Goal: Find specific page/section: Find specific page/section

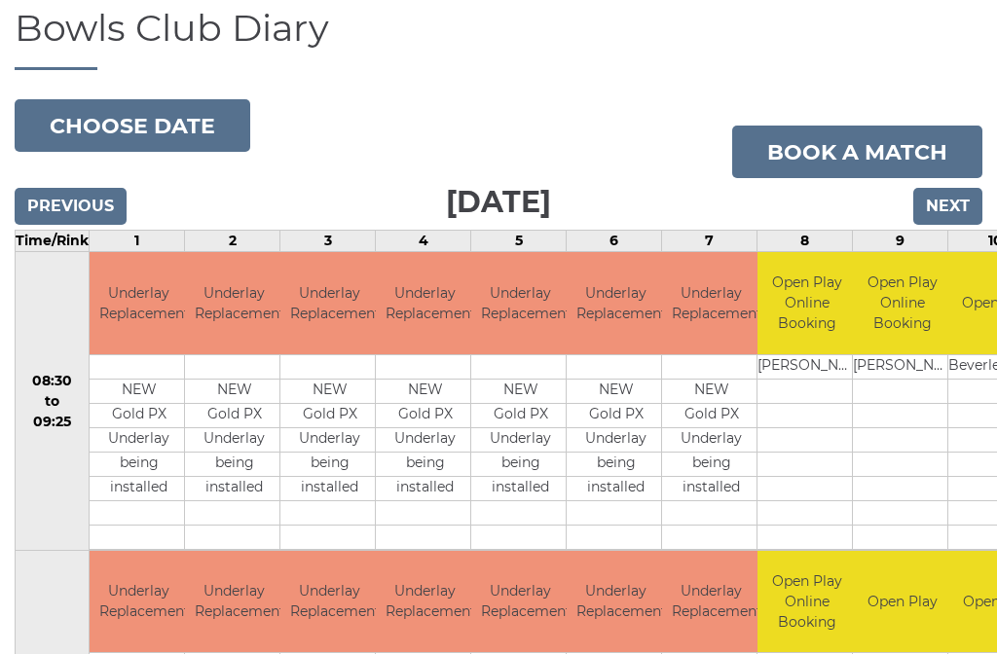
scroll to position [143, 0]
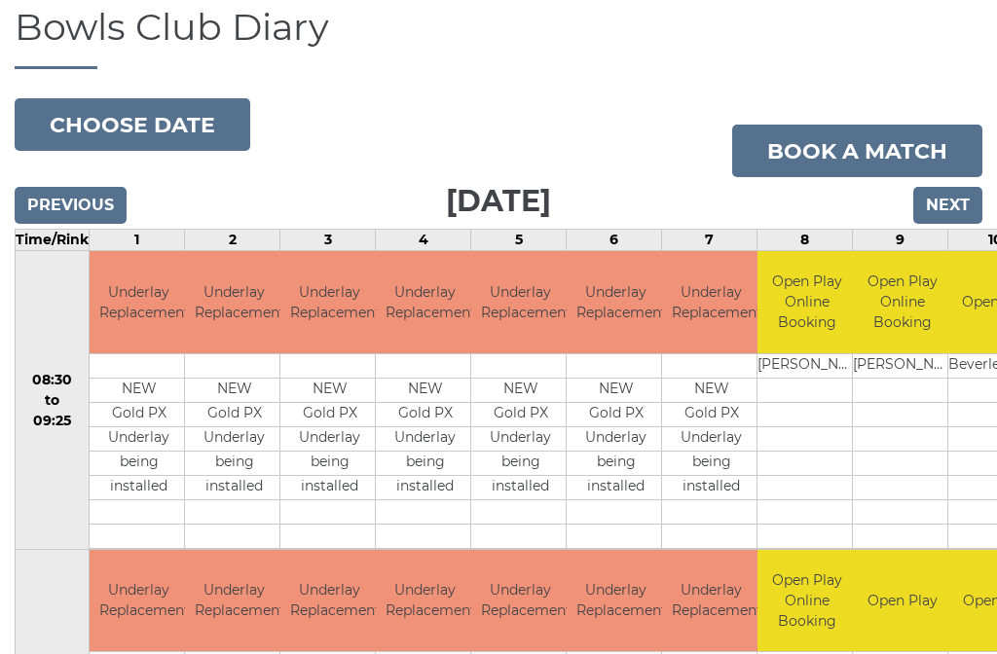
click at [963, 202] on input "Next" at bounding box center [947, 205] width 69 height 37
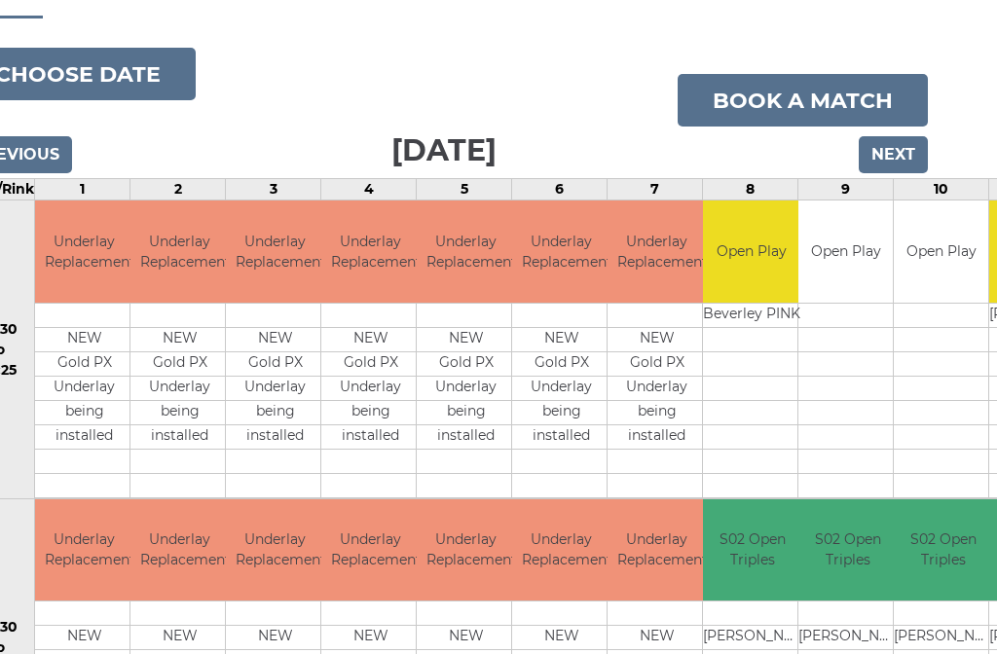
scroll to position [193, 55]
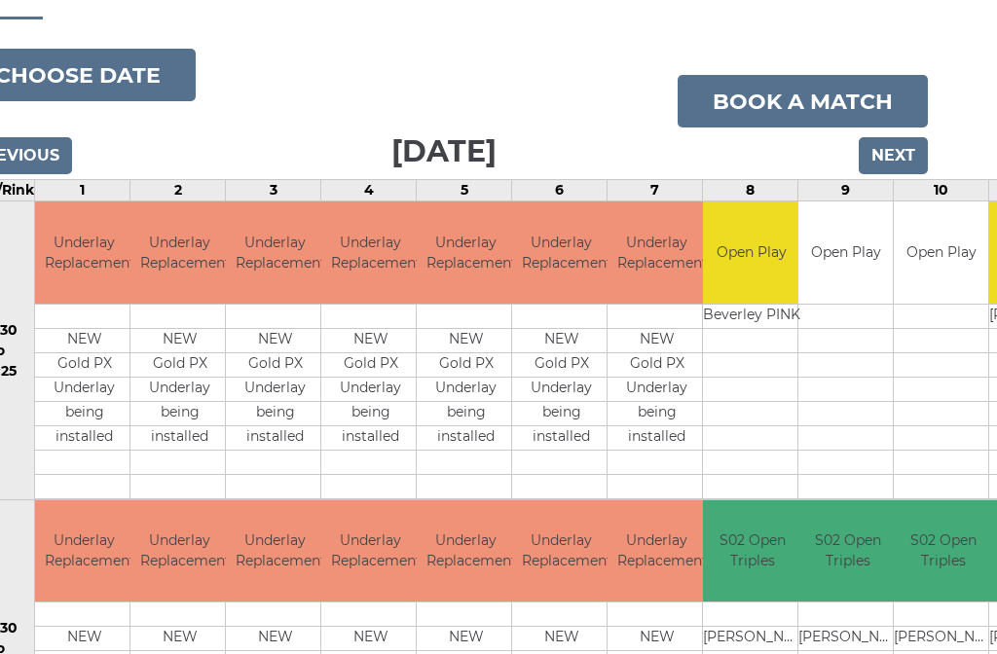
click at [896, 147] on input "Next" at bounding box center [893, 155] width 69 height 37
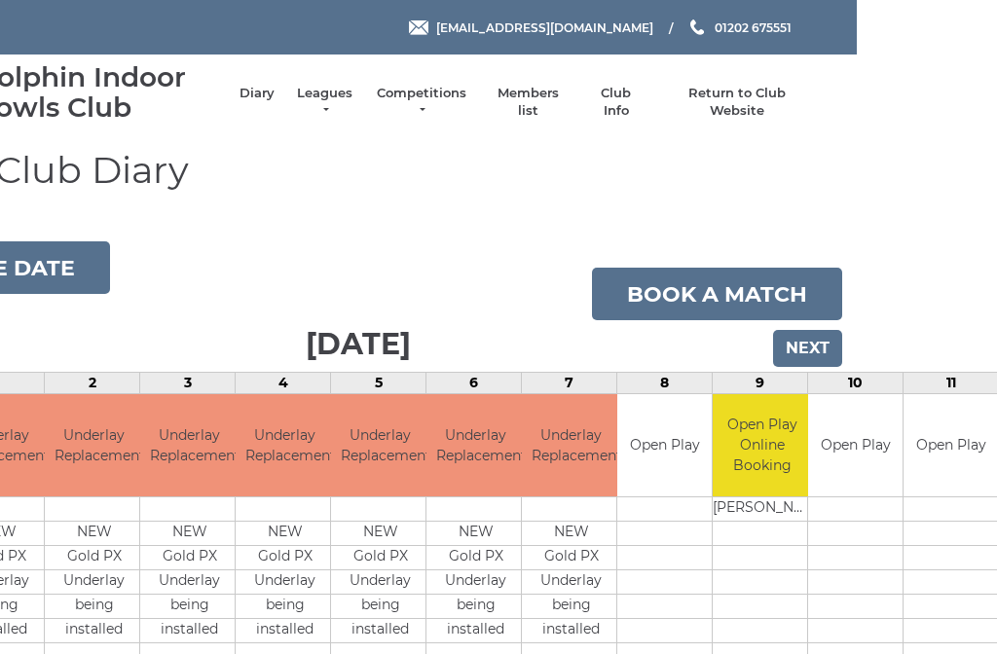
scroll to position [0, 140]
click at [809, 350] on input "Next" at bounding box center [807, 348] width 69 height 37
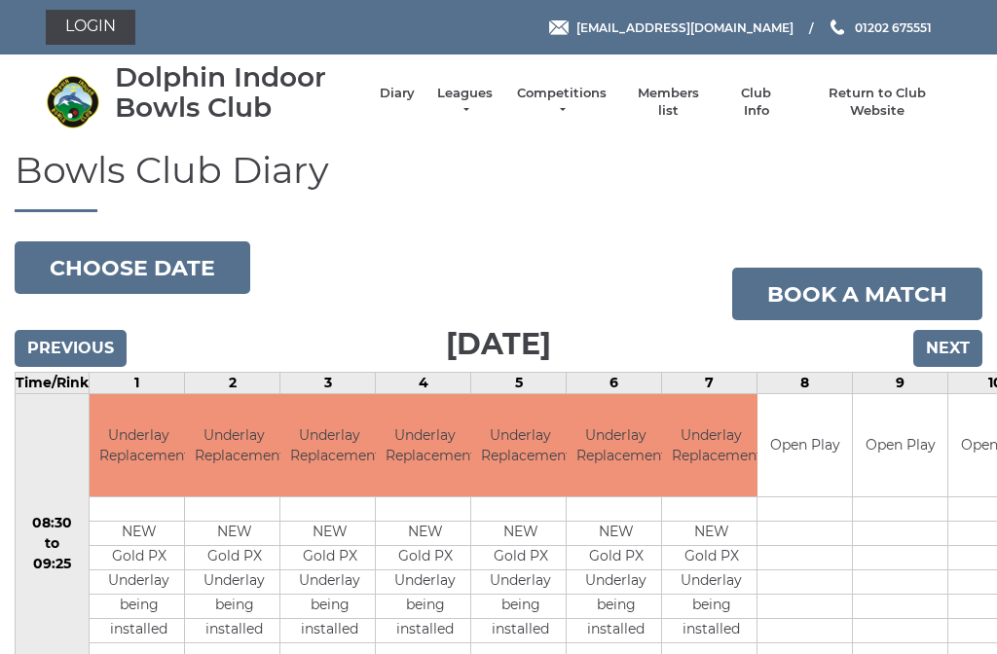
click at [952, 330] on input "Next" at bounding box center [947, 348] width 69 height 37
click at [957, 343] on input "Next" at bounding box center [947, 348] width 69 height 37
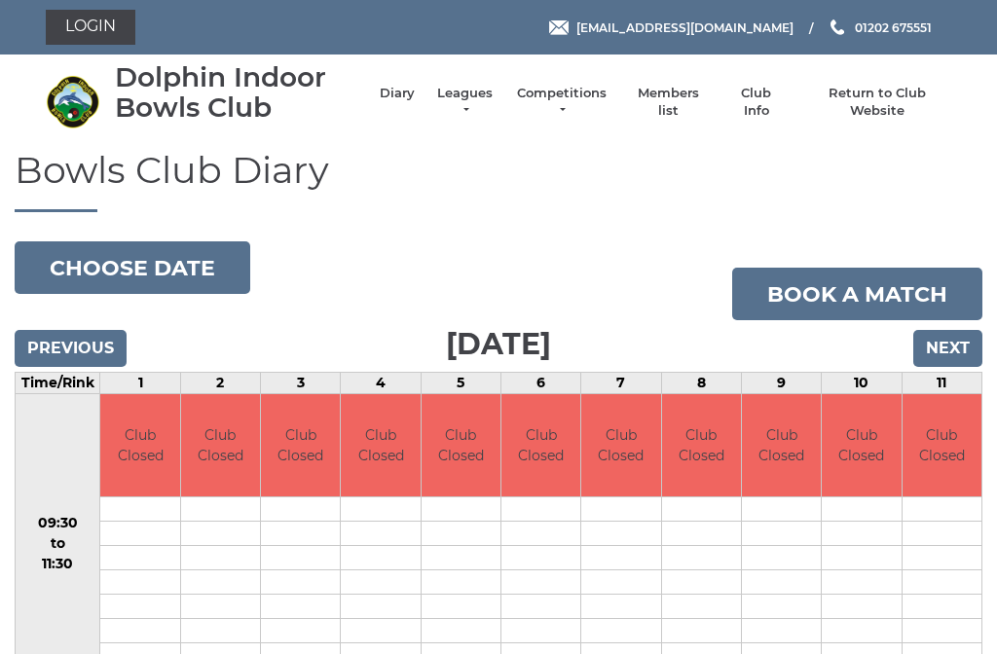
click at [964, 345] on input "Next" at bounding box center [947, 348] width 69 height 37
click at [955, 344] on input "Next" at bounding box center [947, 348] width 69 height 37
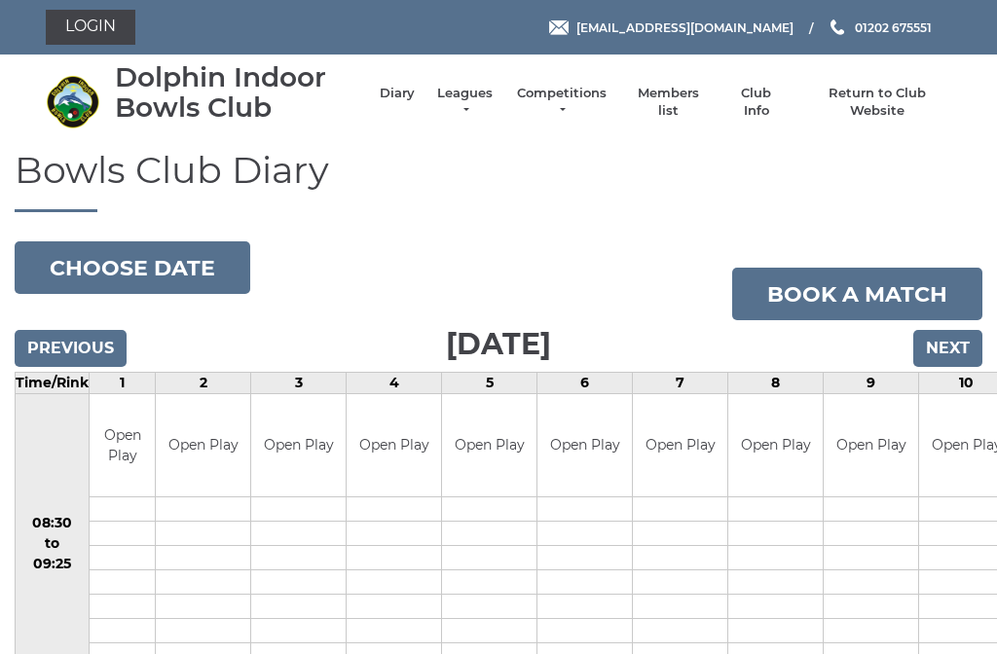
click at [962, 353] on input "Next" at bounding box center [947, 348] width 69 height 37
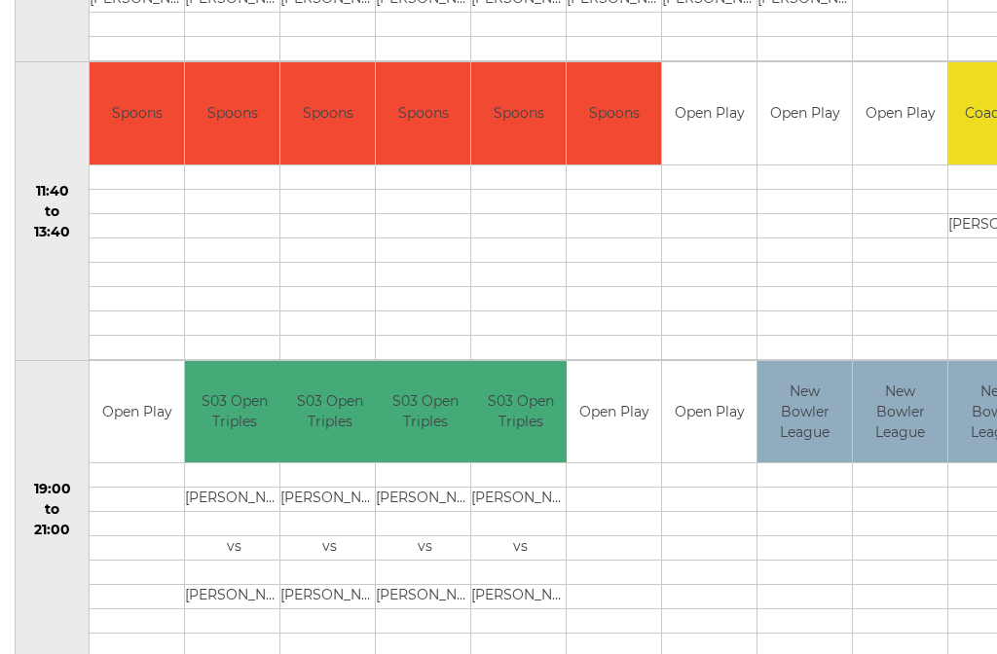
scroll to position [928, 0]
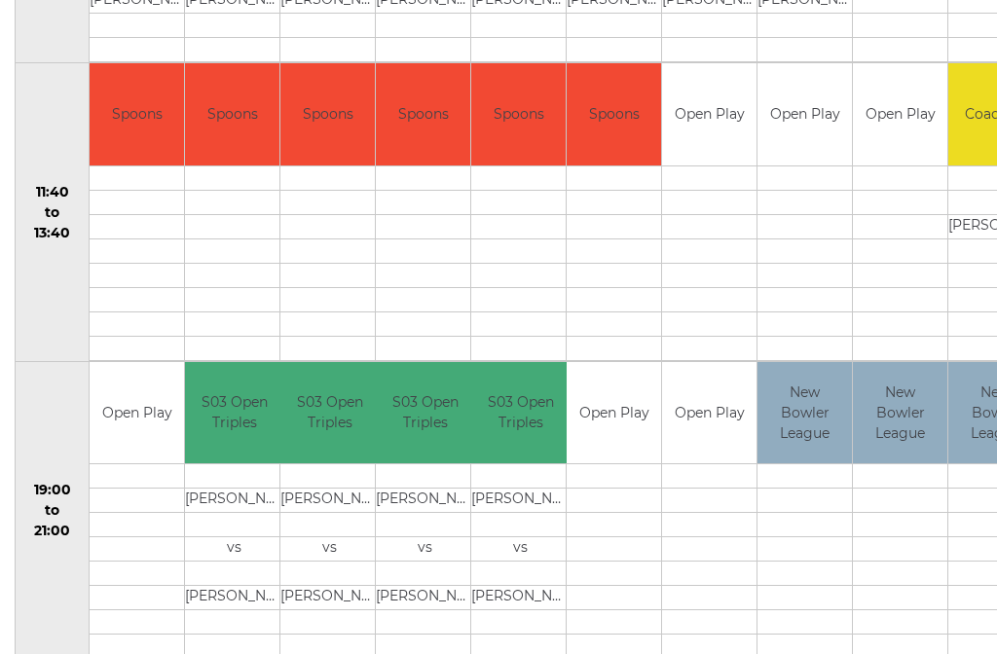
click at [936, 624] on td at bounding box center [900, 623] width 94 height 24
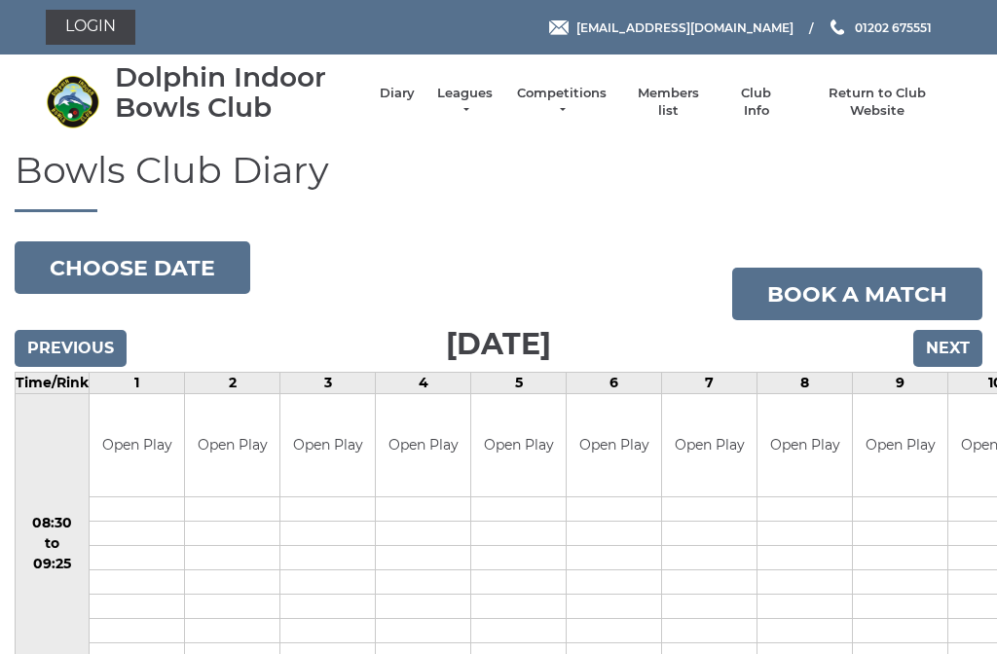
scroll to position [0, 0]
click at [957, 358] on input "Next" at bounding box center [947, 348] width 69 height 37
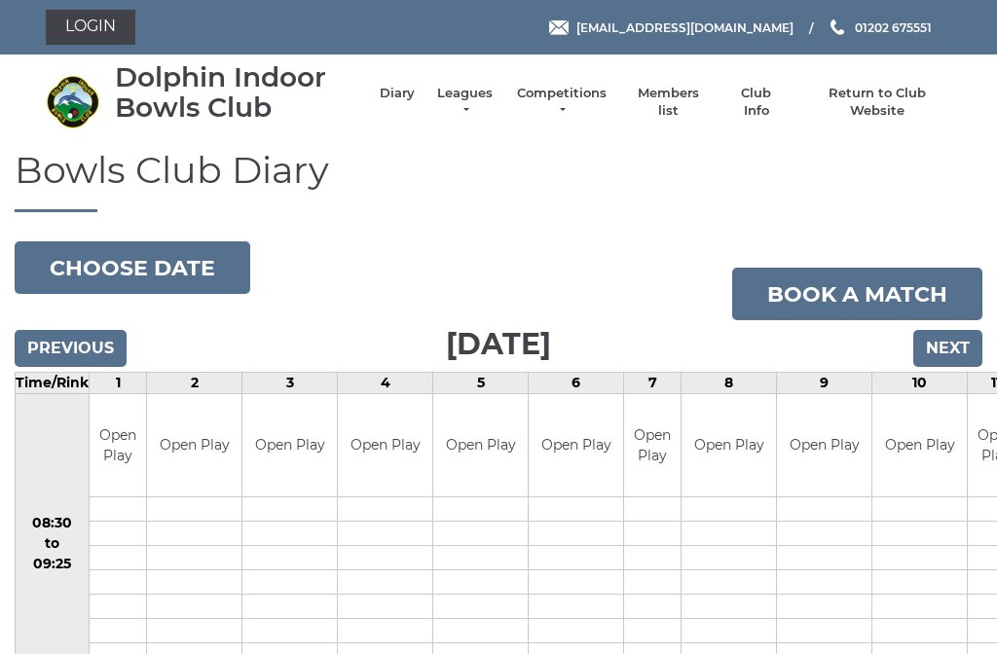
click at [682, 98] on link "Members list" at bounding box center [667, 102] width 81 height 35
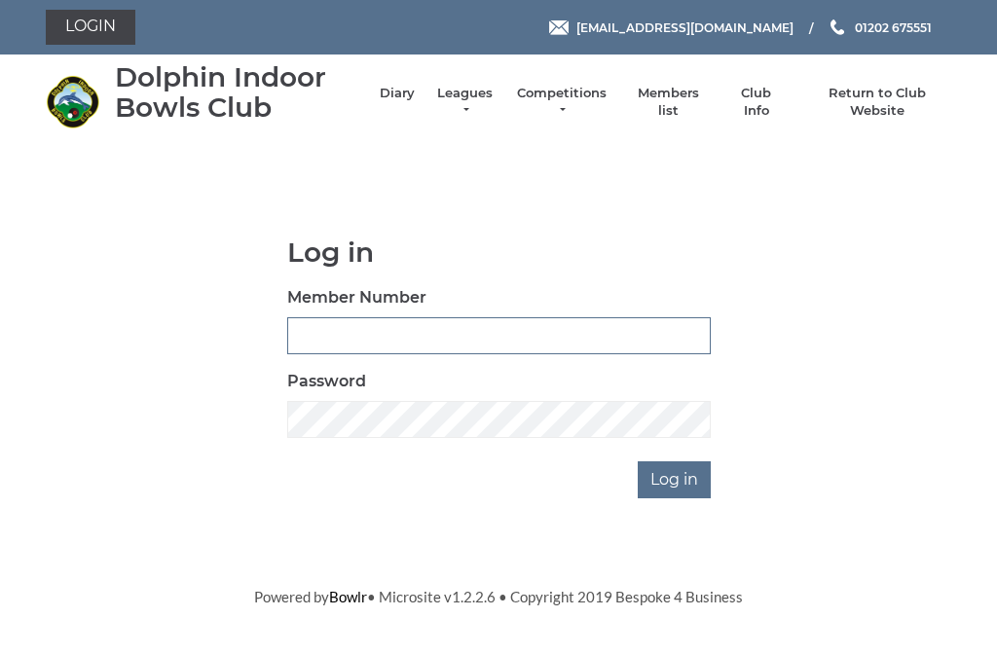
click at [302, 330] on input "Member Number" at bounding box center [499, 335] width 424 height 37
type input "2373"
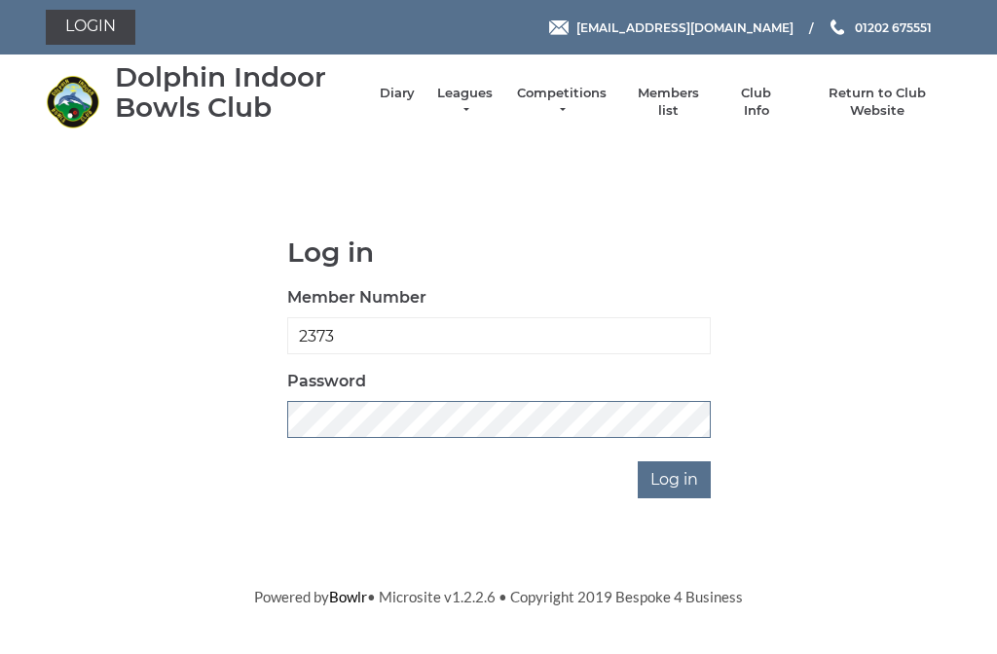
scroll to position [332, 0]
click at [676, 478] on input "Log in" at bounding box center [674, 480] width 73 height 37
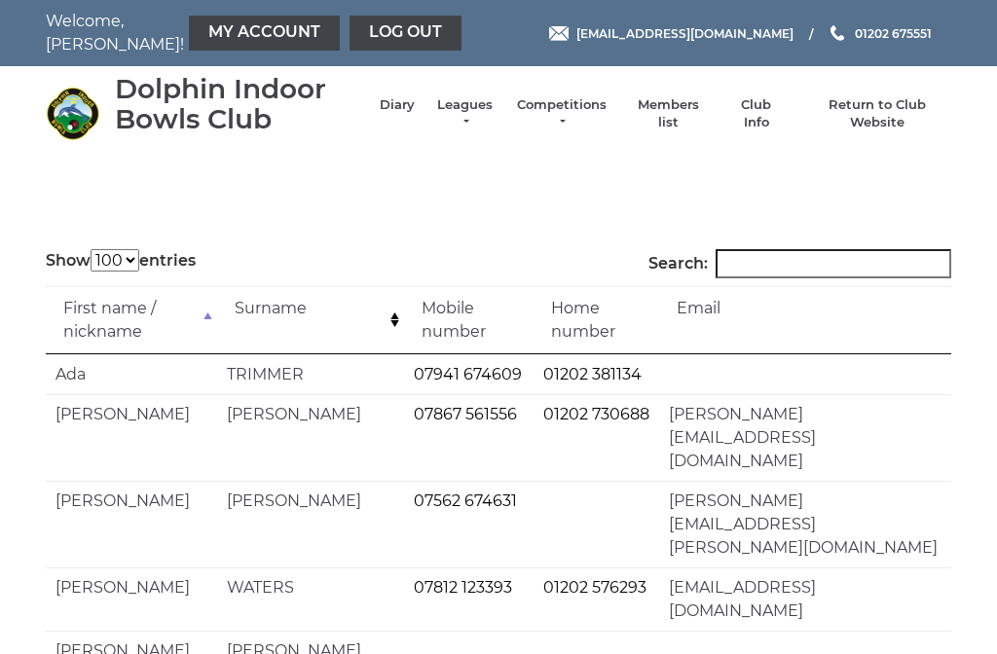
select select "100"
click at [793, 267] on input "Search:" at bounding box center [834, 263] width 236 height 29
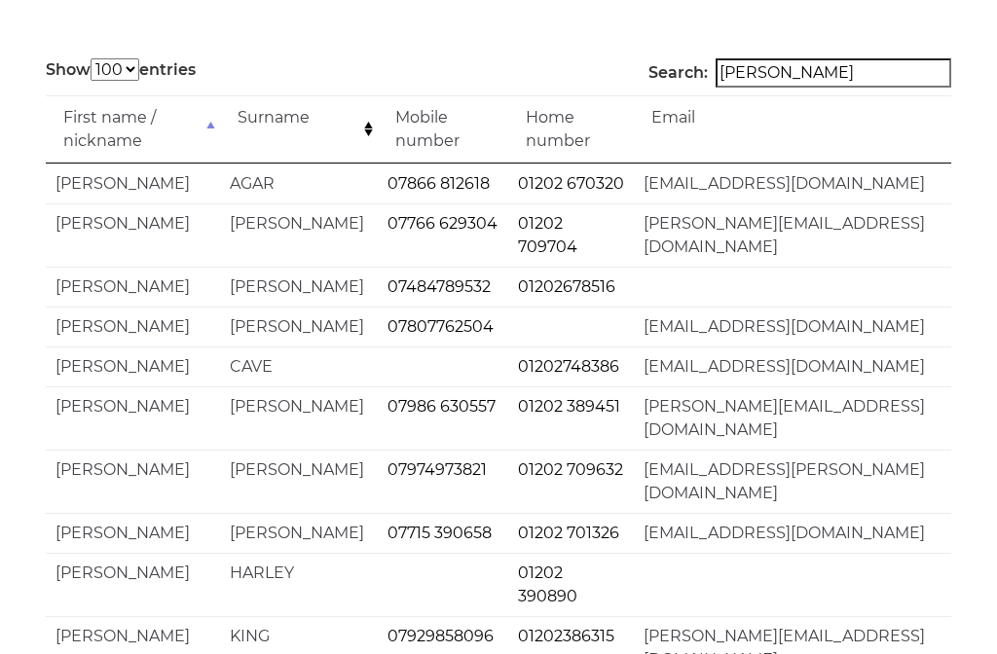
scroll to position [193, 0]
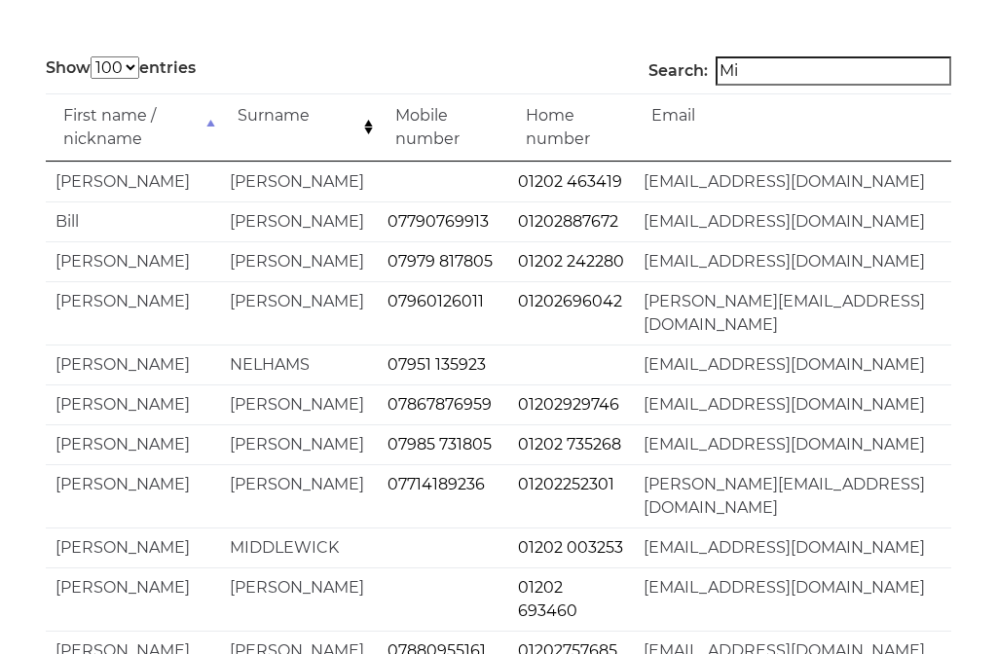
type input "M"
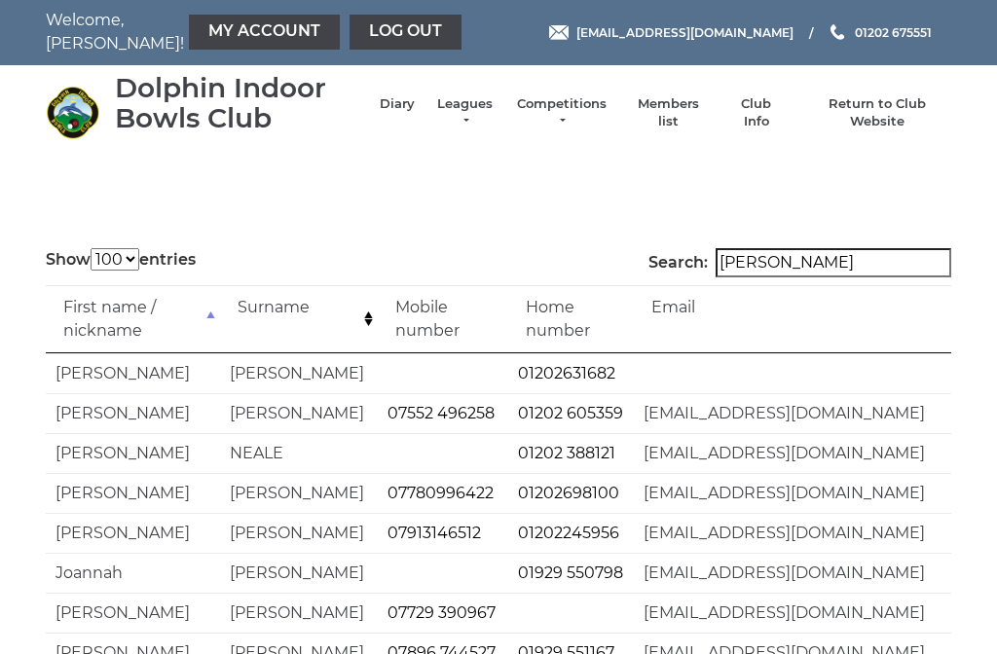
scroll to position [5, 0]
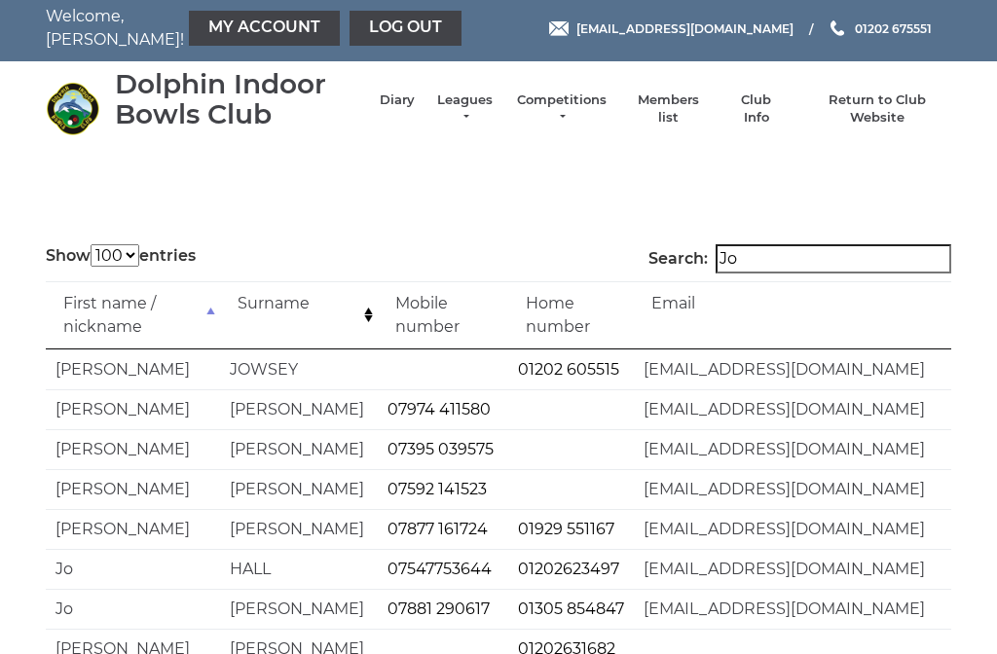
type input "J"
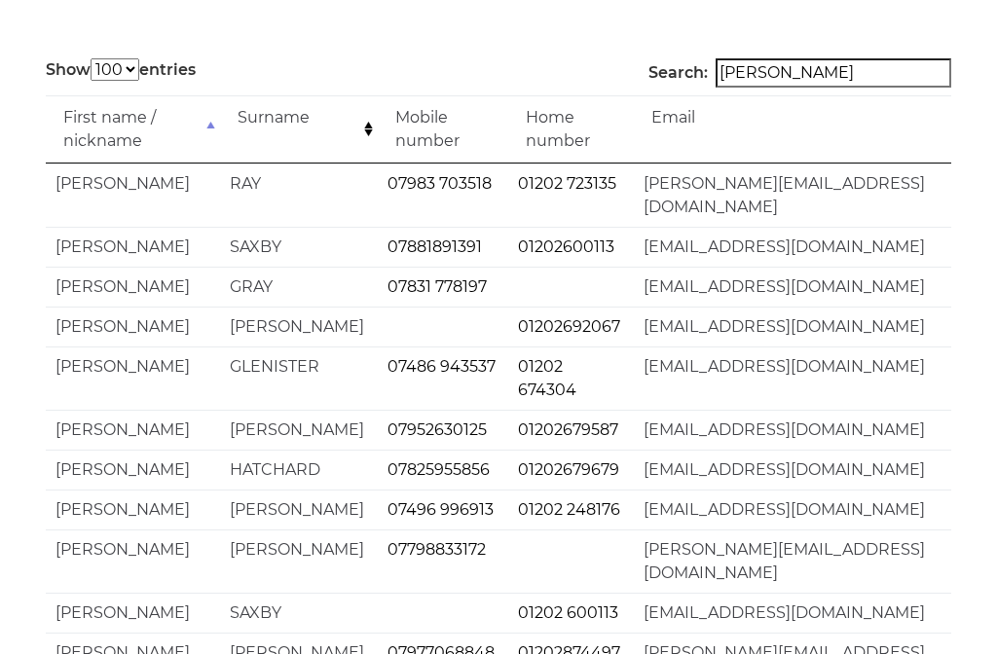
scroll to position [164, 0]
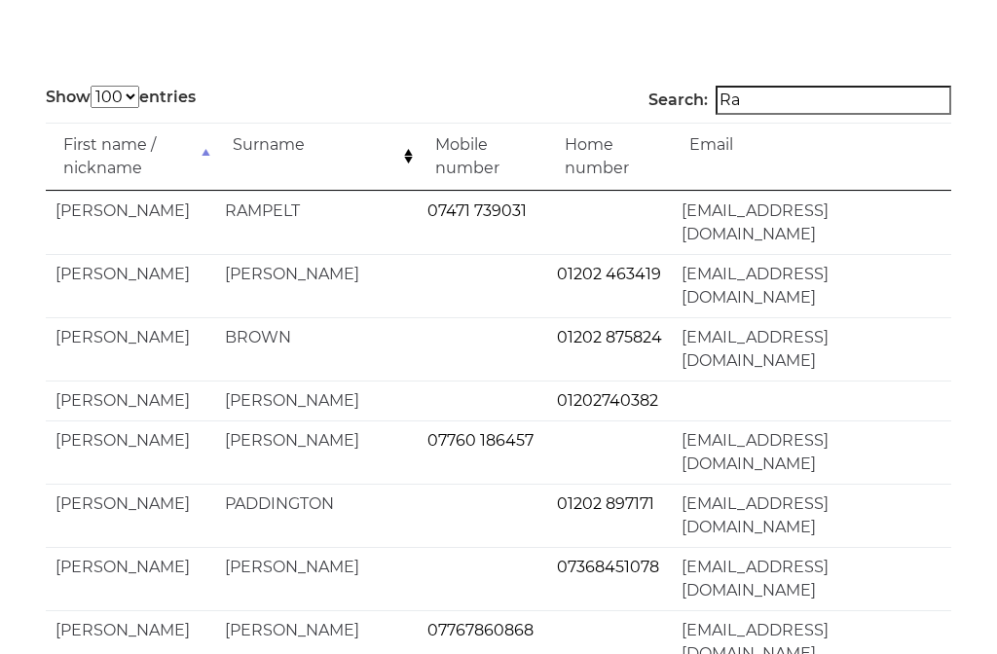
type input "R"
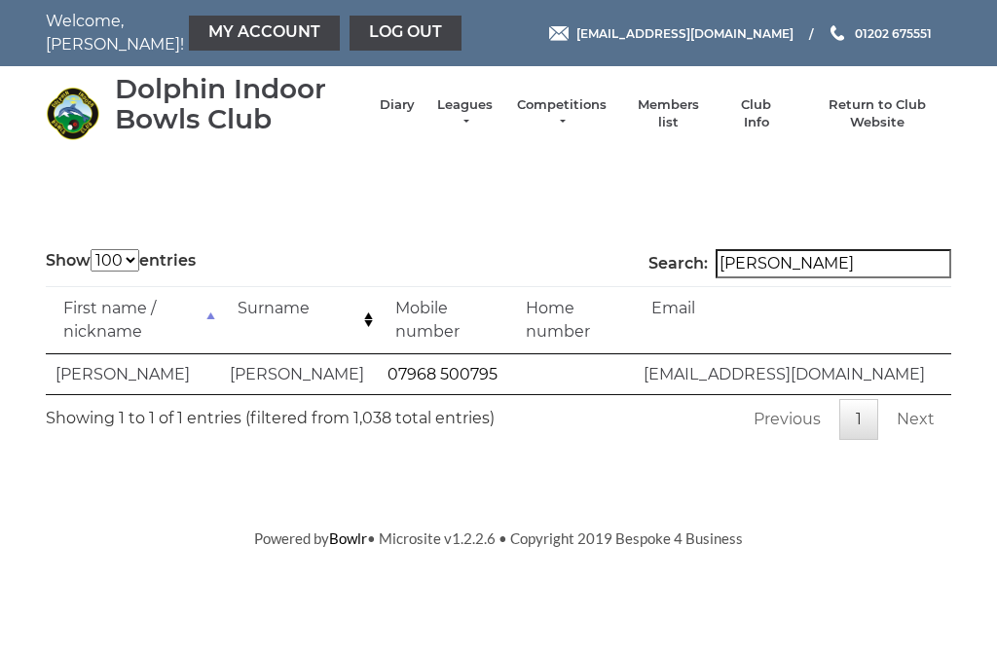
type input "[PERSON_NAME]"
